Goal: Find specific page/section: Find specific page/section

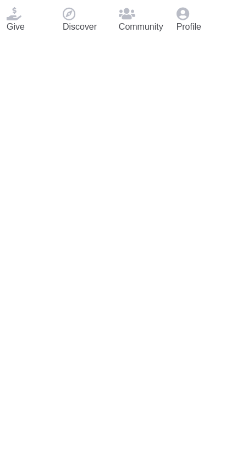
click at [189, 18] on span at bounding box center [183, 12] width 13 height 9
click at [210, 40] on div "Profile" at bounding box center [198, 20] width 56 height 40
click at [205, 40] on div "Profile" at bounding box center [198, 20] width 56 height 40
click at [206, 34] on p "Profile" at bounding box center [198, 26] width 43 height 13
click at [207, 40] on div "Profile" at bounding box center [198, 20] width 56 height 40
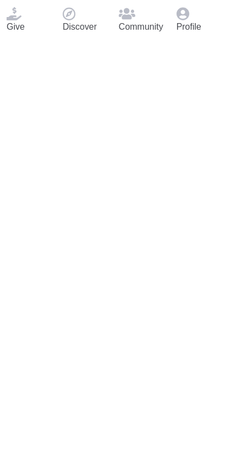
click at [208, 40] on div "Profile" at bounding box center [198, 20] width 56 height 40
click at [189, 20] on icon at bounding box center [183, 13] width 13 height 13
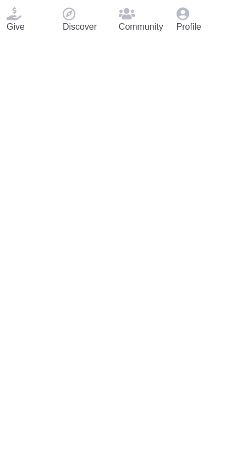
click at [189, 20] on icon at bounding box center [183, 13] width 13 height 13
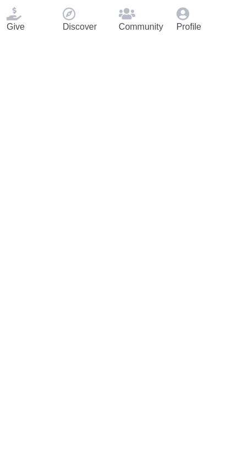
click at [189, 20] on icon at bounding box center [183, 13] width 13 height 13
click at [207, 40] on div "Profile" at bounding box center [198, 20] width 56 height 40
click at [189, 20] on icon at bounding box center [183, 13] width 13 height 13
click at [189, 18] on span at bounding box center [183, 12] width 13 height 9
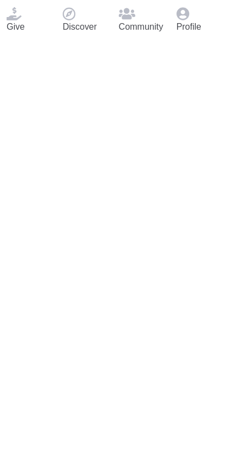
click at [203, 34] on p "Profile" at bounding box center [198, 26] width 43 height 13
click at [204, 34] on p "Profile" at bounding box center [198, 26] width 43 height 13
click at [205, 34] on p "Profile" at bounding box center [198, 26] width 43 height 13
click at [206, 34] on p "Profile" at bounding box center [198, 26] width 43 height 13
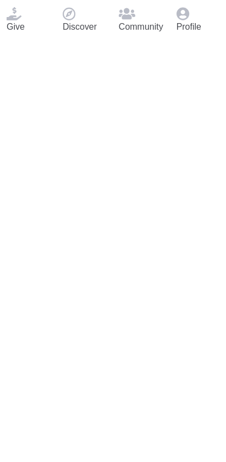
click at [189, 18] on span at bounding box center [183, 12] width 13 height 9
click at [86, 34] on p "Discover" at bounding box center [84, 26] width 43 height 13
click at [143, 34] on p "Community" at bounding box center [141, 26] width 45 height 13
click at [135, 18] on span at bounding box center [127, 12] width 17 height 9
click at [205, 34] on p "Profile" at bounding box center [198, 26] width 43 height 13
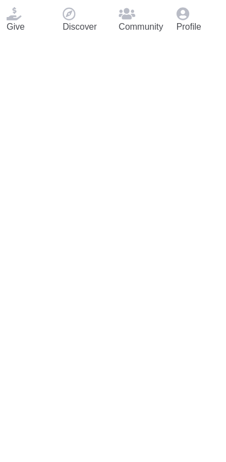
click at [206, 40] on div "Profile" at bounding box center [198, 20] width 56 height 40
click at [205, 34] on p "Profile" at bounding box center [198, 26] width 43 height 13
click at [189, 18] on span at bounding box center [183, 12] width 13 height 9
click at [162, 40] on div "Give Discover Community Profile" at bounding box center [113, 20] width 226 height 40
click at [164, 40] on div "Give Discover Community Profile" at bounding box center [113, 20] width 226 height 40
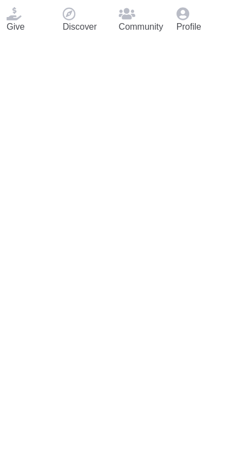
click at [169, 40] on div "Give Discover Community Profile" at bounding box center [113, 20] width 226 height 40
click at [164, 40] on div "Give Discover Community Profile" at bounding box center [113, 20] width 226 height 40
